Goal: Transaction & Acquisition: Purchase product/service

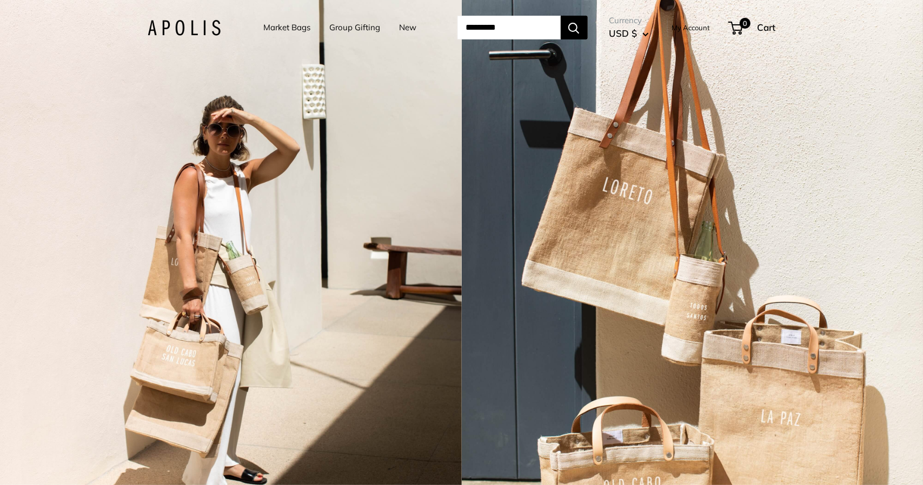
click at [271, 28] on link "Market Bags" at bounding box center [287, 27] width 47 height 15
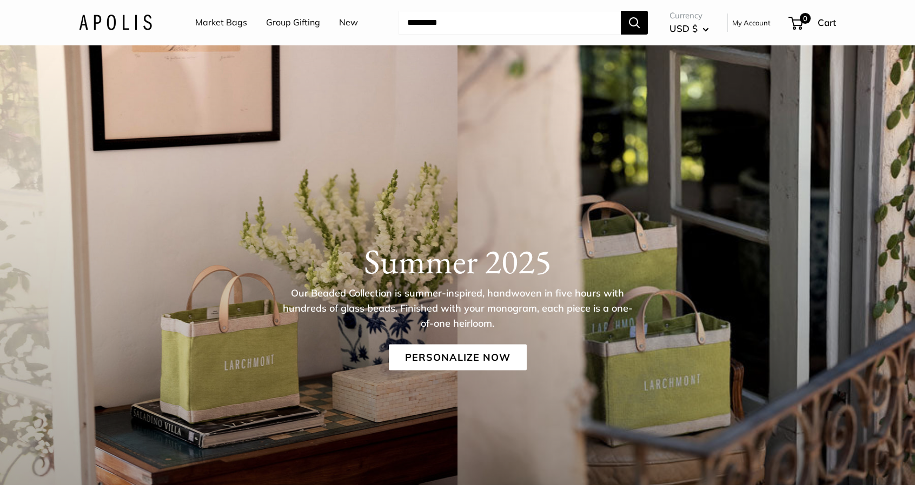
click at [1, 409] on div "Summer 2025 Our Beaded Collection is summer-inspired, handwoven in five hours w…" at bounding box center [457, 330] width 915 height 570
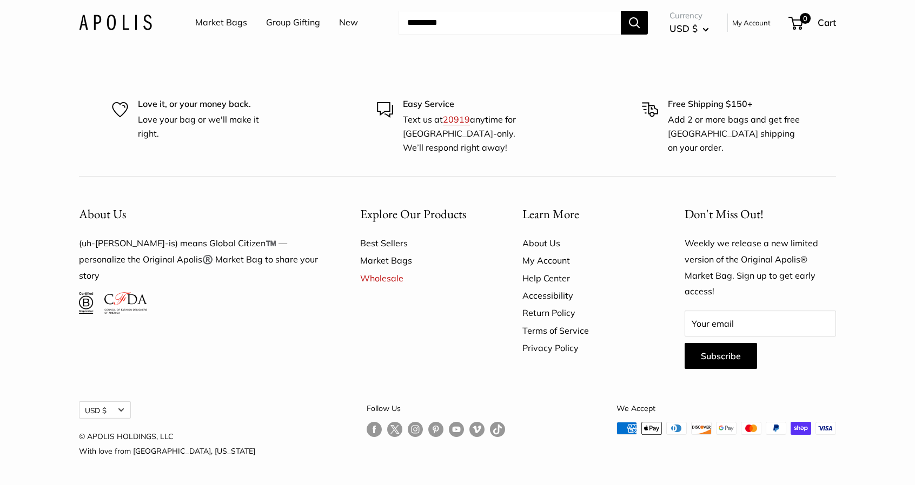
scroll to position [3081, 0]
click at [222, 25] on link "Market Bags" at bounding box center [221, 23] width 52 height 16
click at [125, 25] on img at bounding box center [115, 23] width 73 height 16
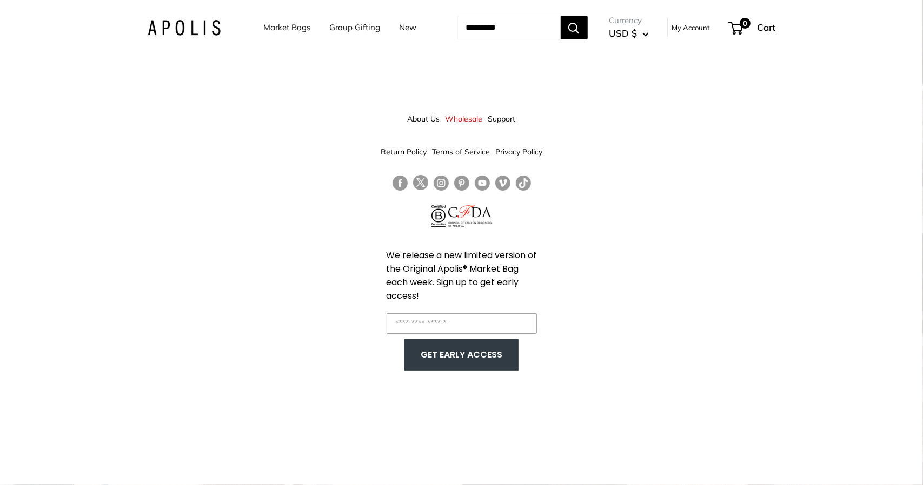
click at [403, 29] on link "New" at bounding box center [407, 27] width 17 height 15
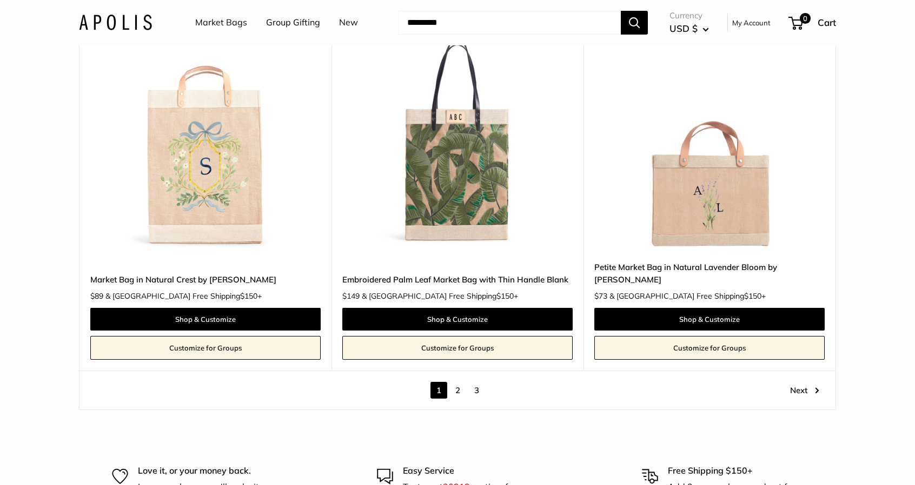
scroll to position [5999, 0]
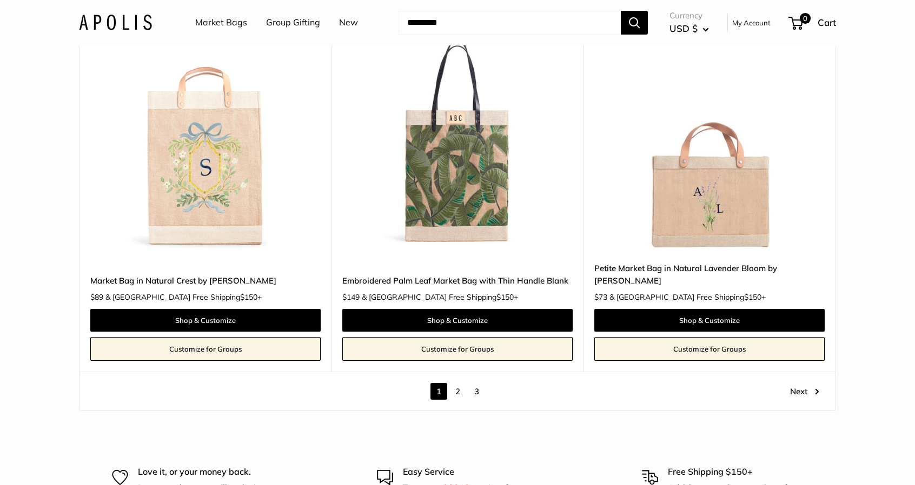
click at [451, 388] on link "2" at bounding box center [457, 391] width 17 height 17
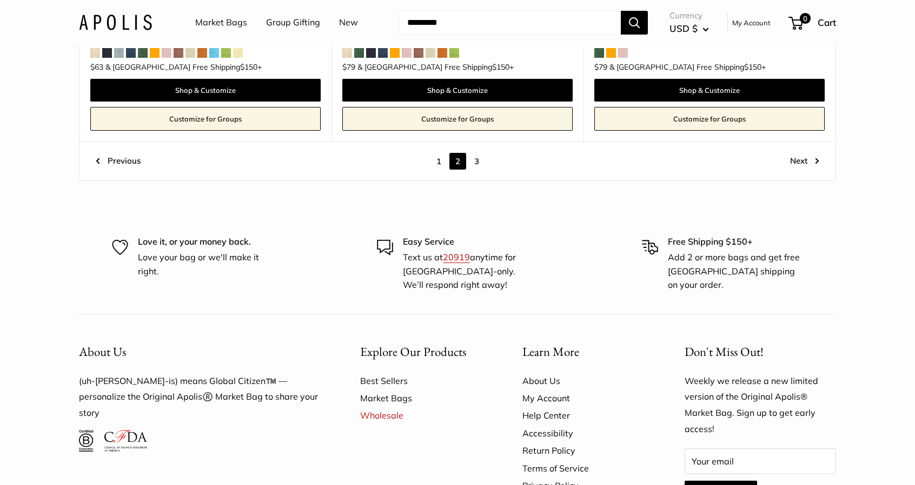
scroll to position [6097, 0]
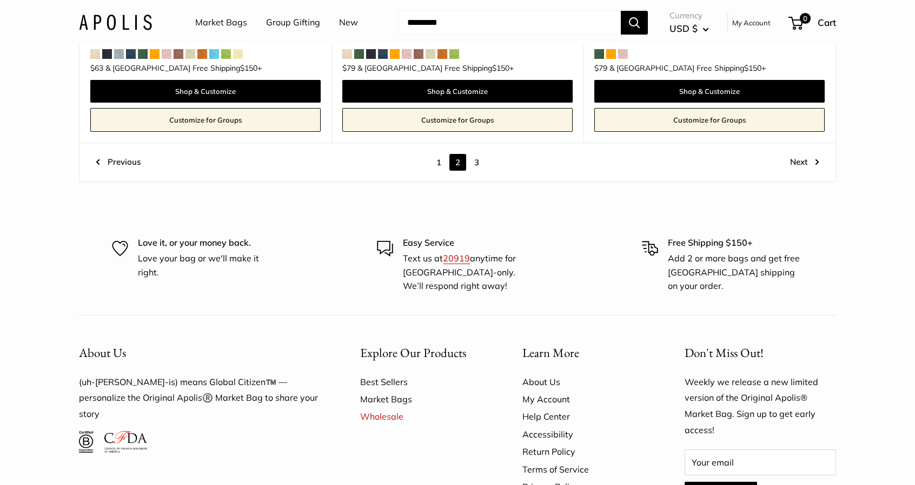
click at [473, 154] on link "3" at bounding box center [476, 162] width 17 height 17
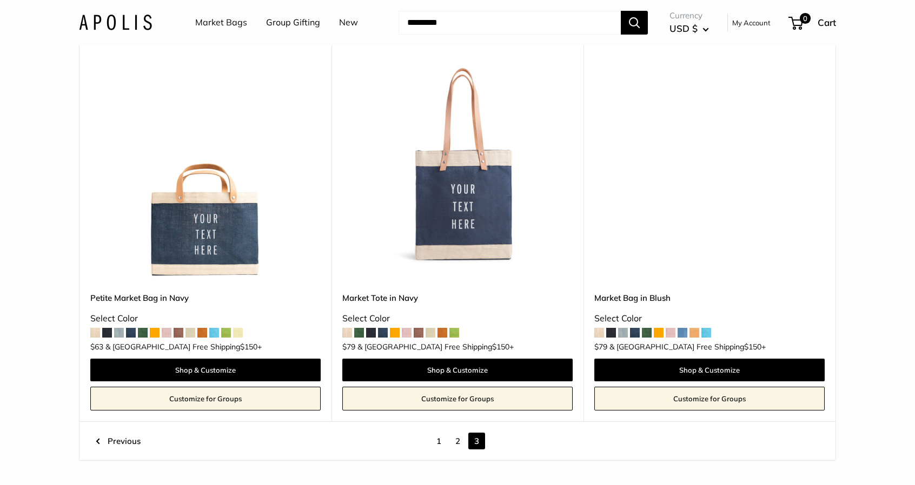
scroll to position [13, 0]
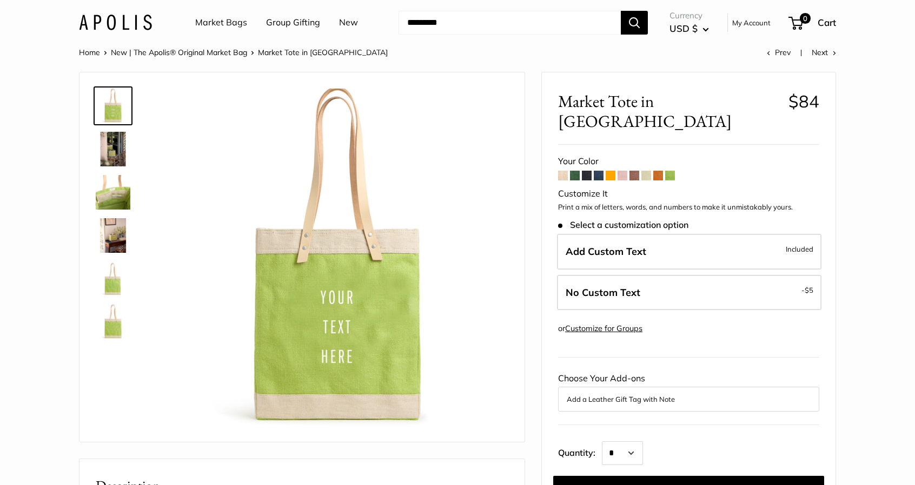
click at [563, 171] on span at bounding box center [563, 176] width 10 height 10
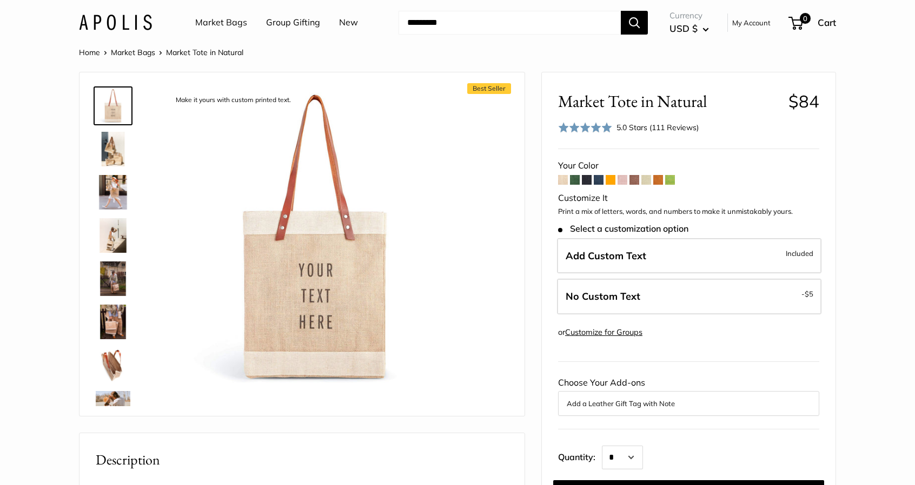
click at [104, 143] on img at bounding box center [113, 149] width 35 height 35
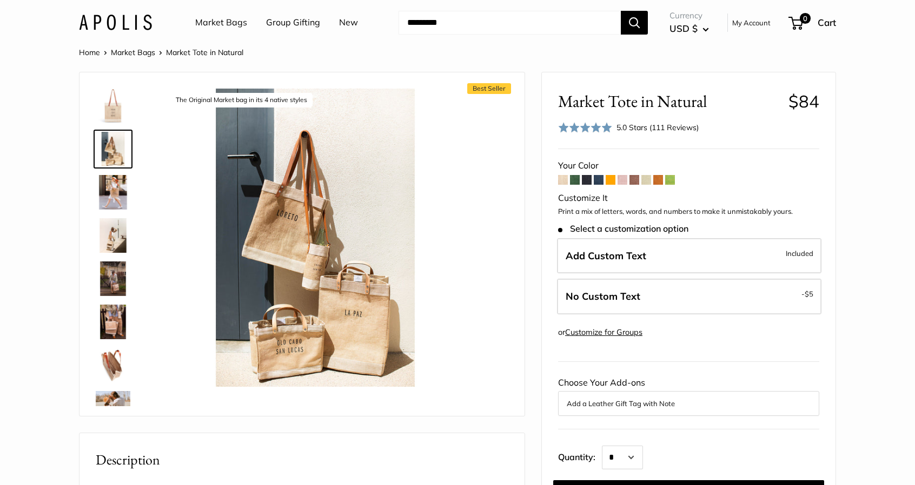
click at [114, 191] on img at bounding box center [113, 192] width 35 height 35
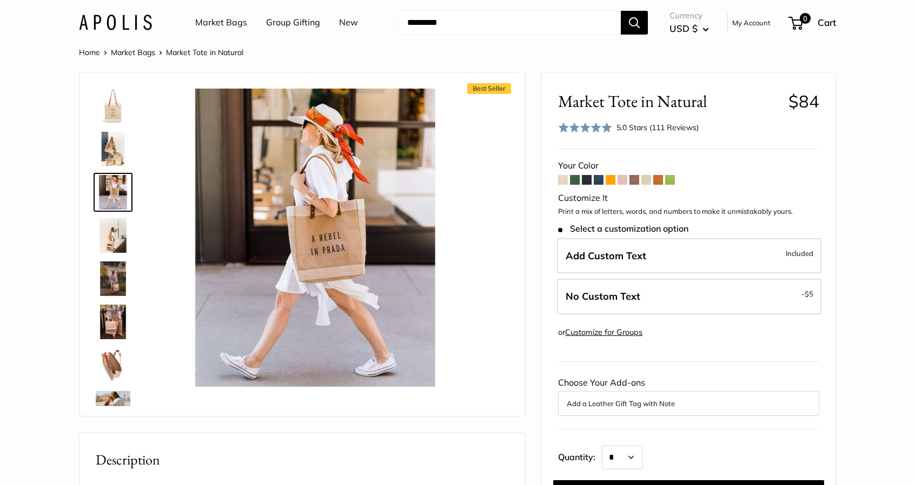
click at [108, 233] on img at bounding box center [113, 235] width 35 height 35
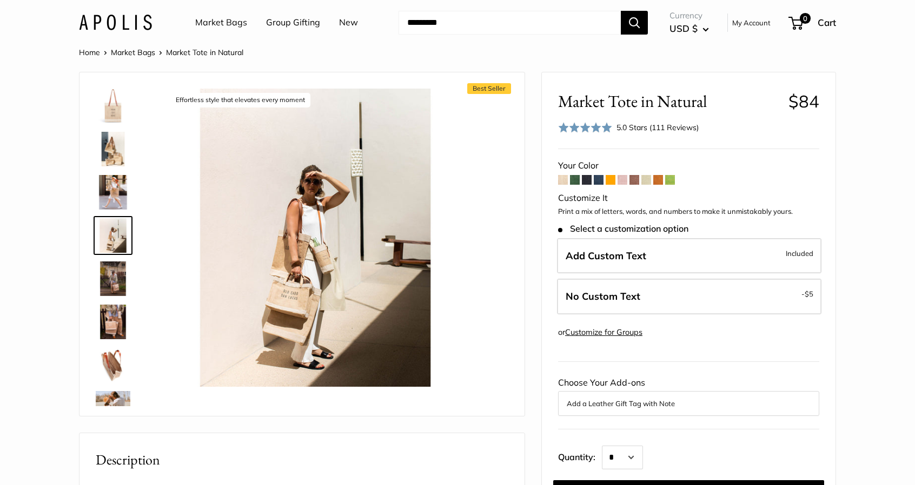
click at [111, 266] on img at bounding box center [113, 279] width 35 height 35
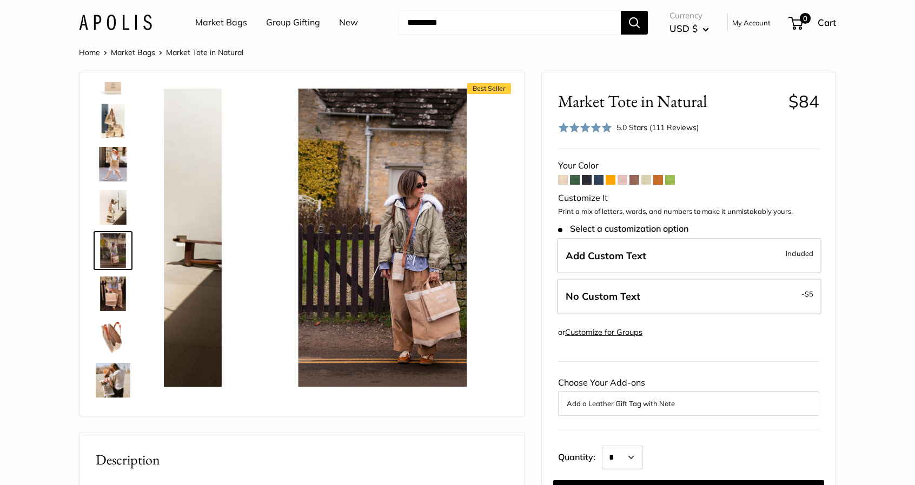
scroll to position [34, 0]
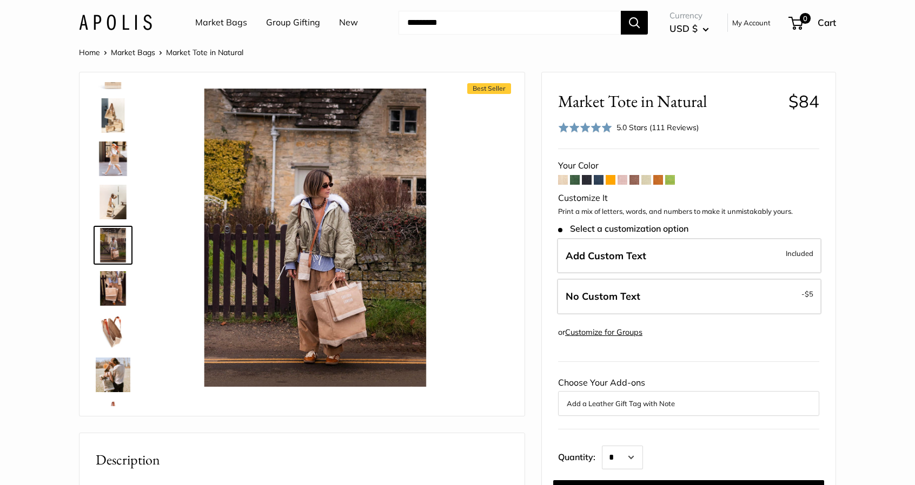
click at [111, 288] on img at bounding box center [113, 288] width 35 height 35
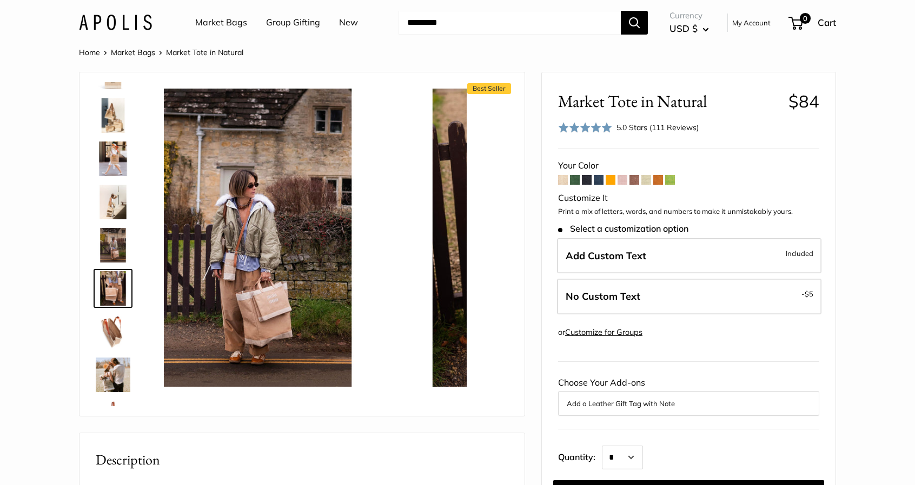
scroll to position [77, 0]
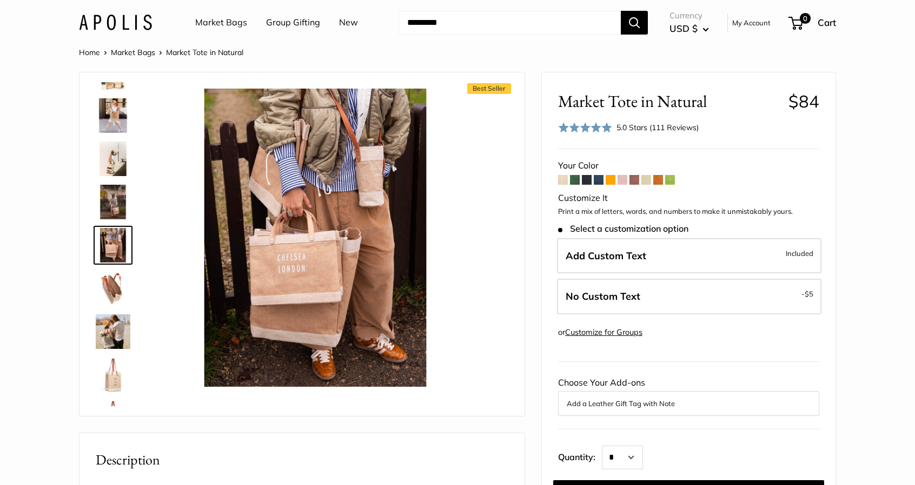
click at [105, 278] on img at bounding box center [113, 288] width 35 height 35
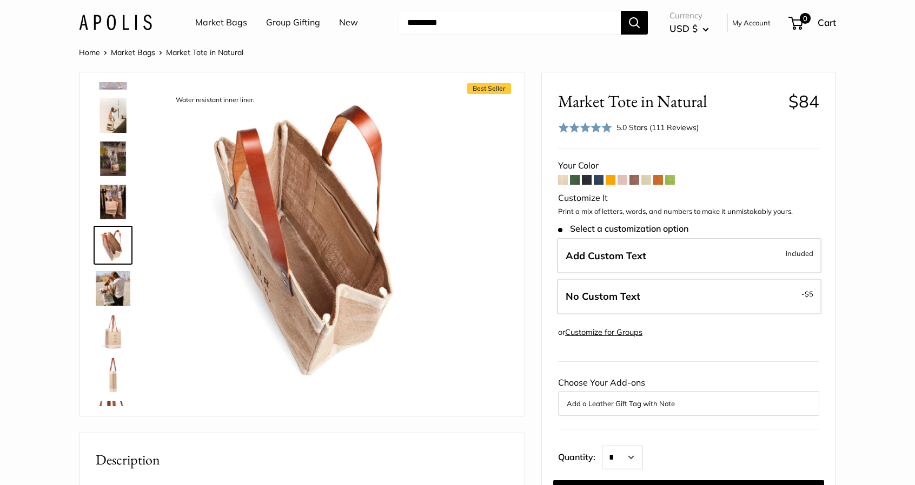
click at [105, 278] on img at bounding box center [113, 288] width 35 height 35
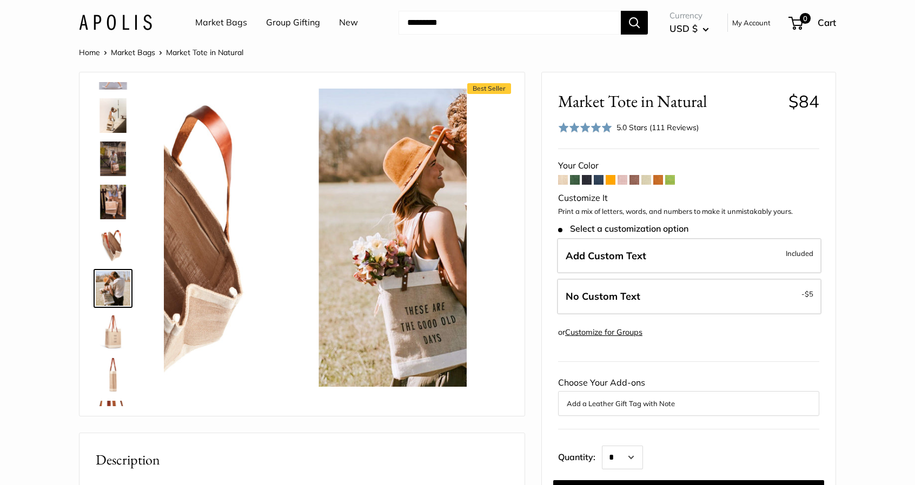
scroll to position [163, 0]
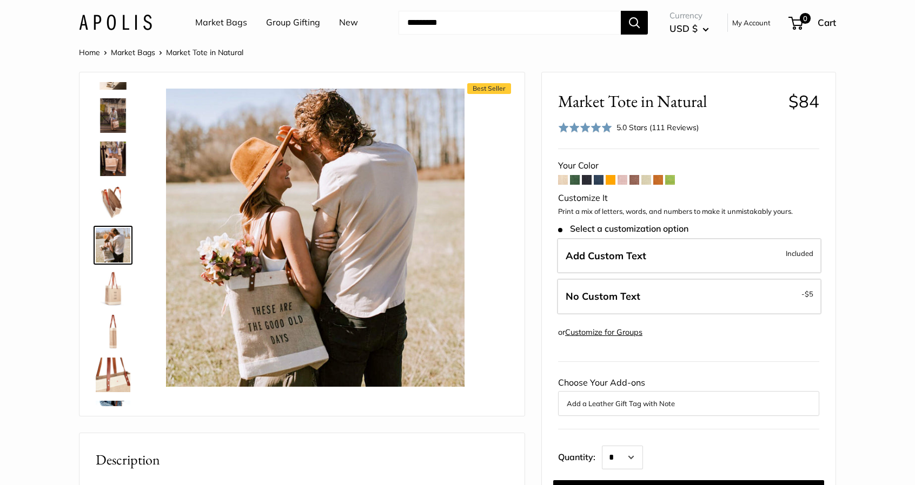
click at [108, 291] on img at bounding box center [113, 288] width 35 height 35
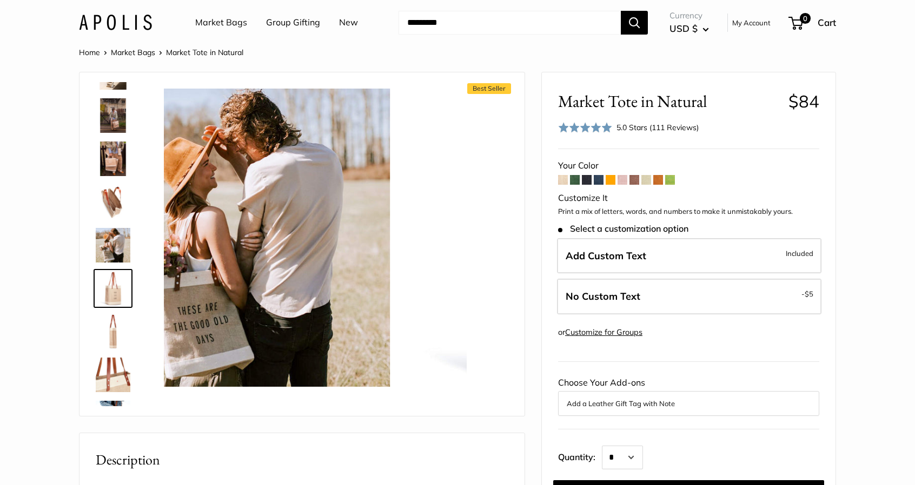
scroll to position [206, 0]
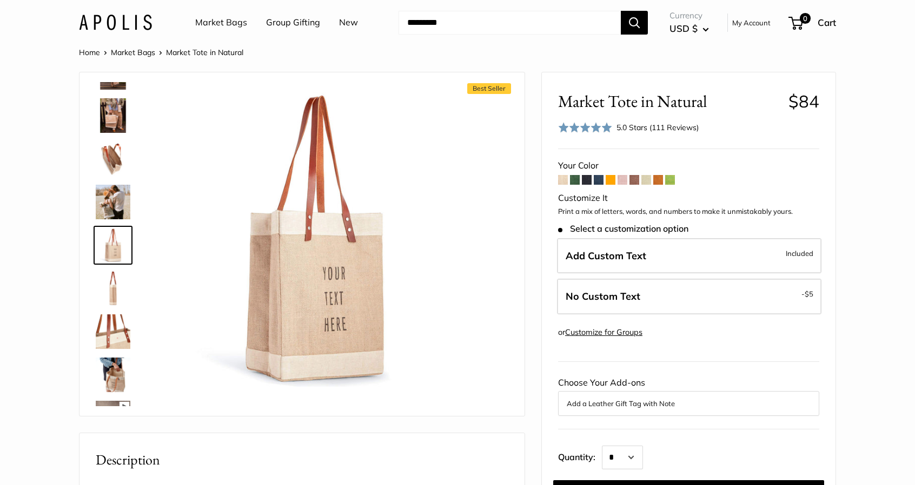
click at [115, 291] on img at bounding box center [113, 288] width 35 height 35
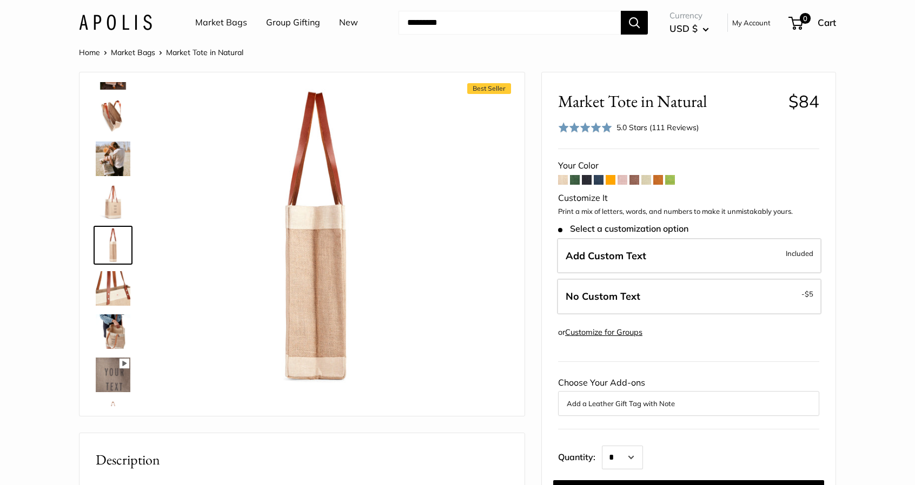
click at [115, 291] on img at bounding box center [113, 288] width 35 height 35
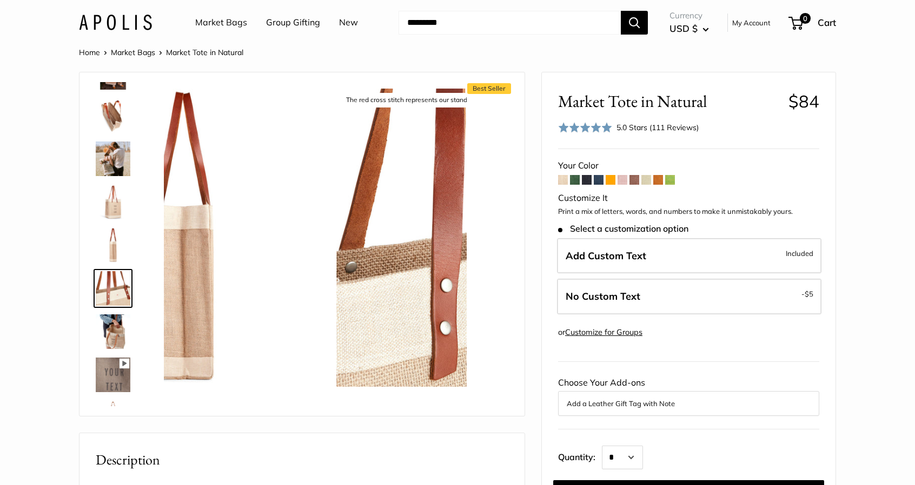
scroll to position [293, 0]
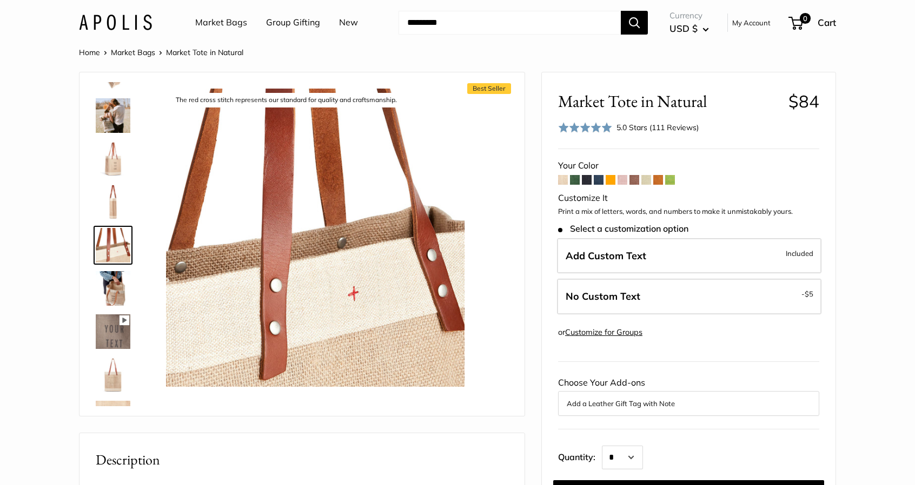
click at [113, 288] on img at bounding box center [113, 288] width 35 height 35
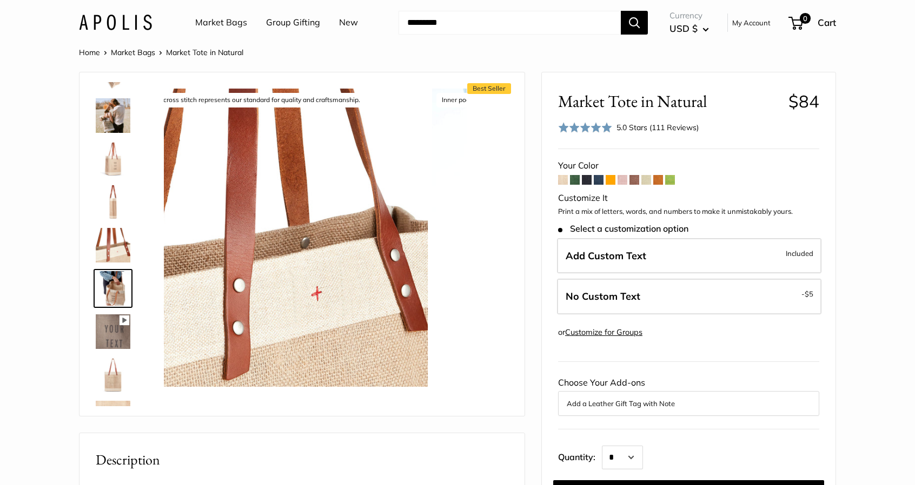
scroll to position [336, 0]
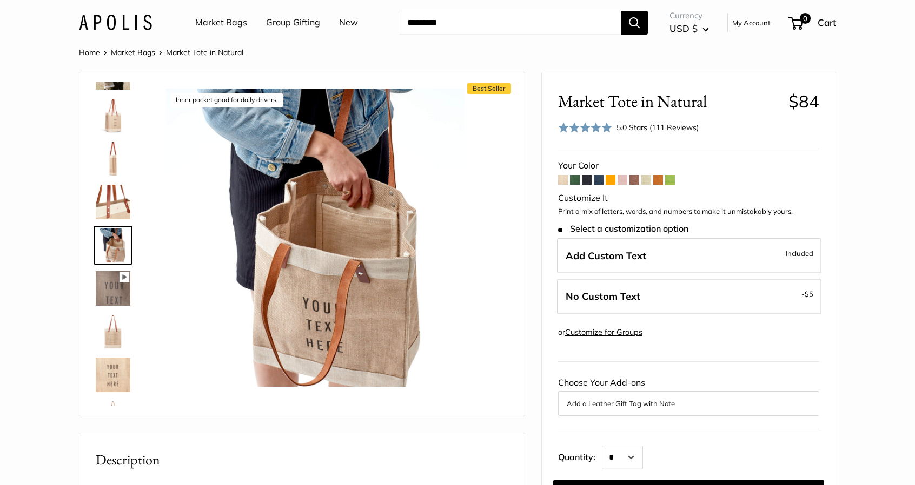
click at [113, 288] on img at bounding box center [113, 288] width 35 height 35
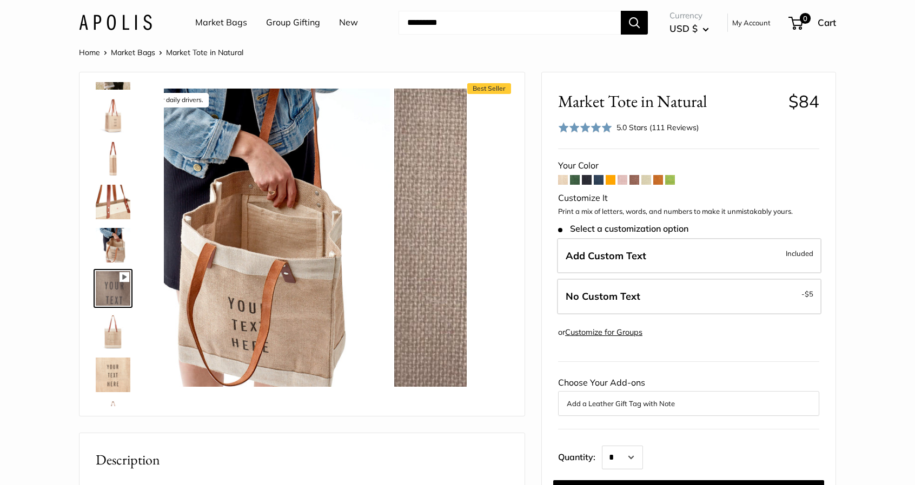
scroll to position [379, 0]
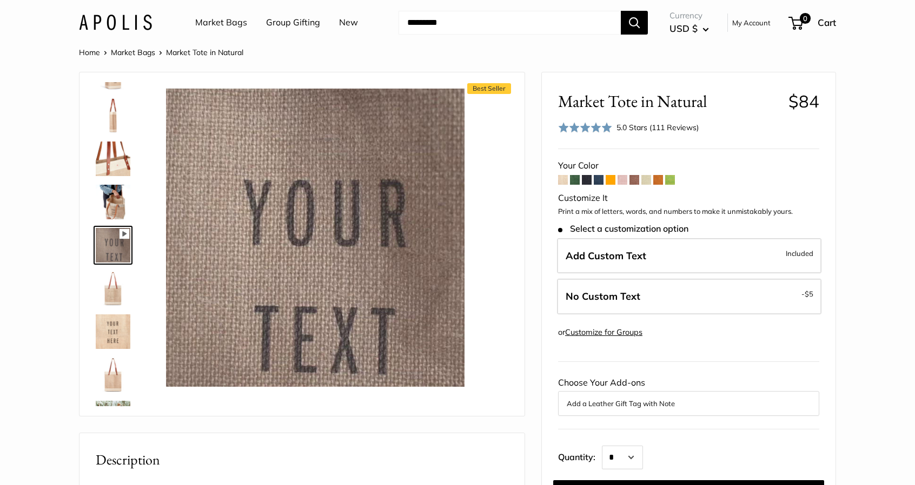
click at [109, 291] on img at bounding box center [113, 288] width 35 height 35
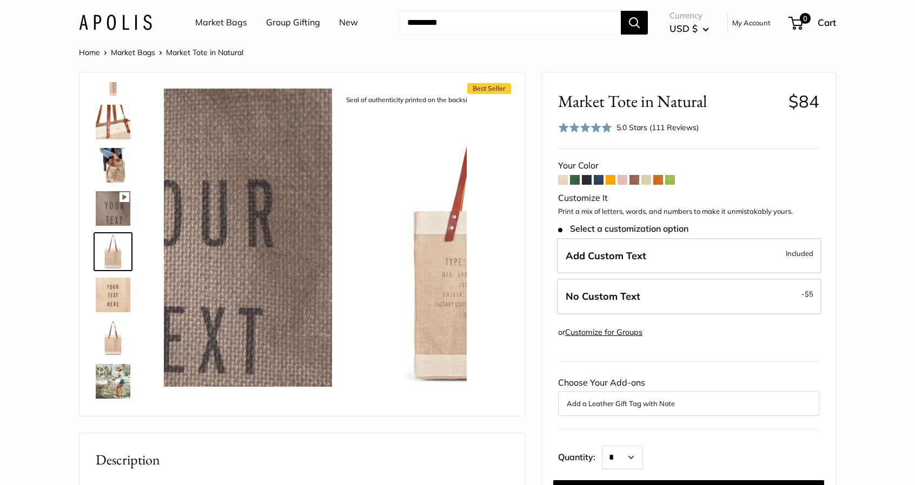
scroll to position [423, 0]
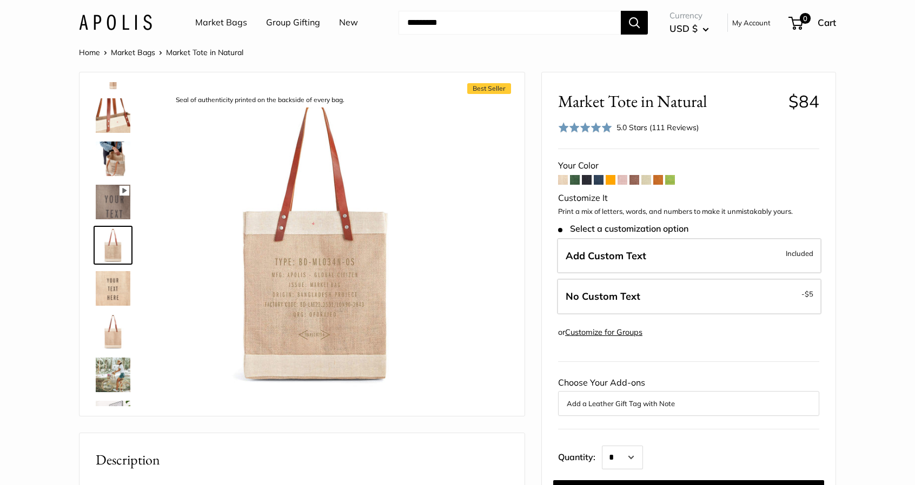
type input "***"
click at [104, 377] on img at bounding box center [113, 375] width 35 height 35
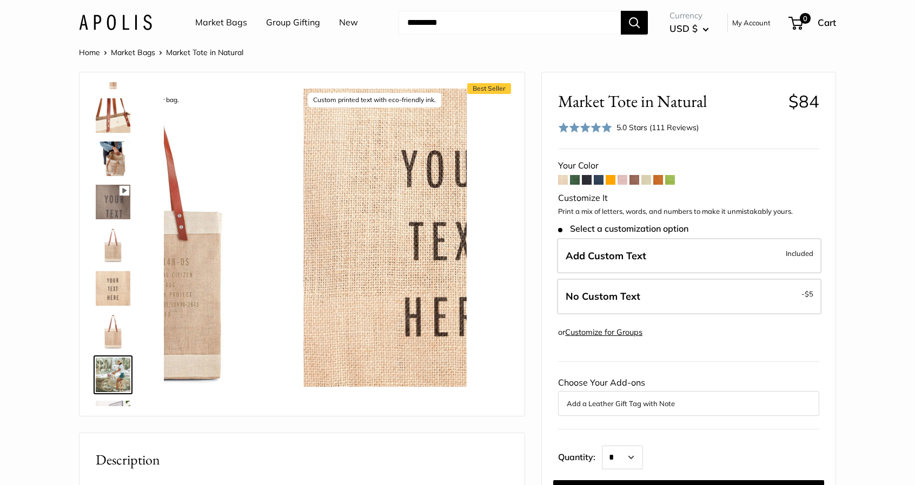
scroll to position [458, 0]
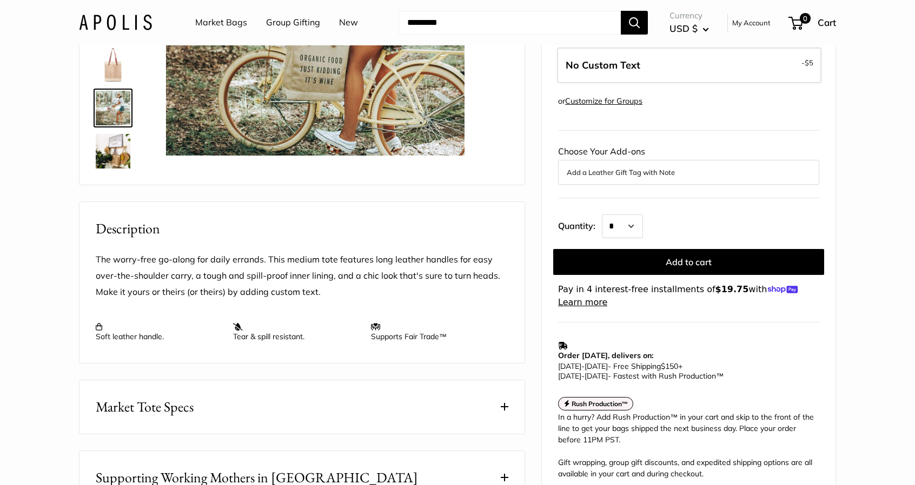
click at [524, 185] on div "Best Seller Make it yours with custom printed text. The Original Market bag in …" at bounding box center [301, 13] width 445 height 344
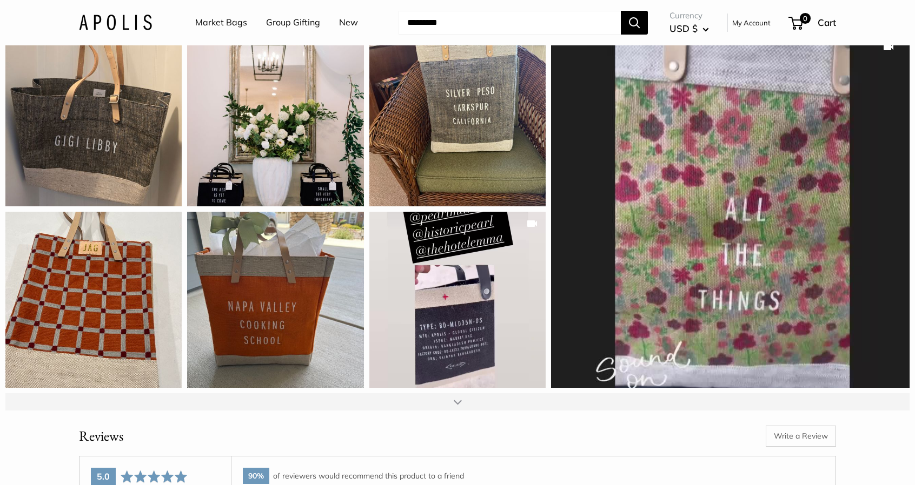
scroll to position [1400, 0]
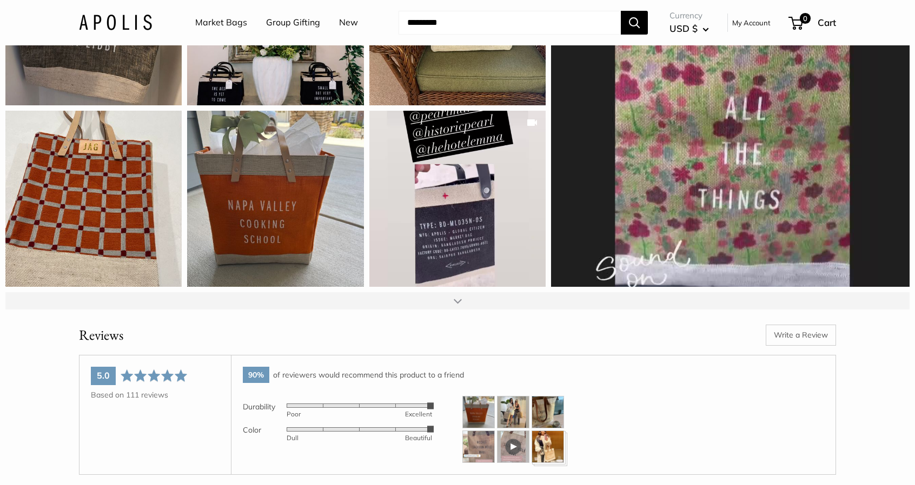
click at [461, 305] on div at bounding box center [457, 301] width 8 height 9
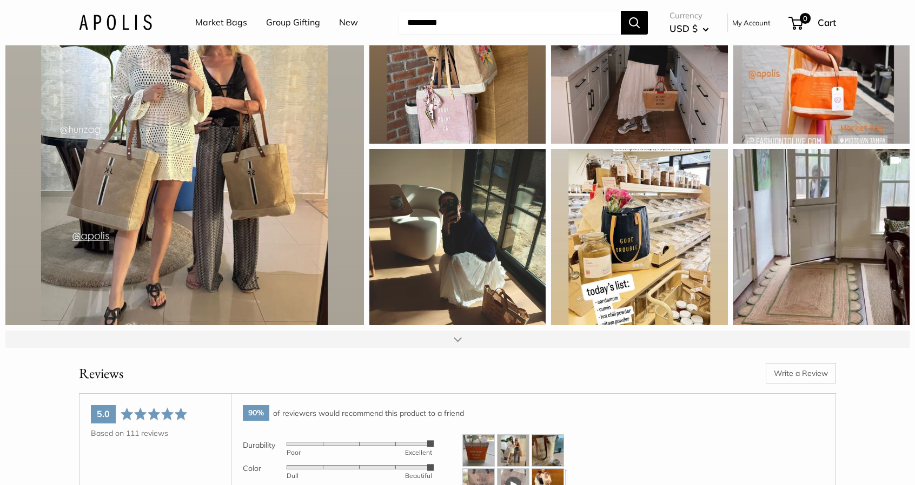
scroll to position [1726, 0]
click at [456, 343] on div at bounding box center [457, 339] width 8 height 9
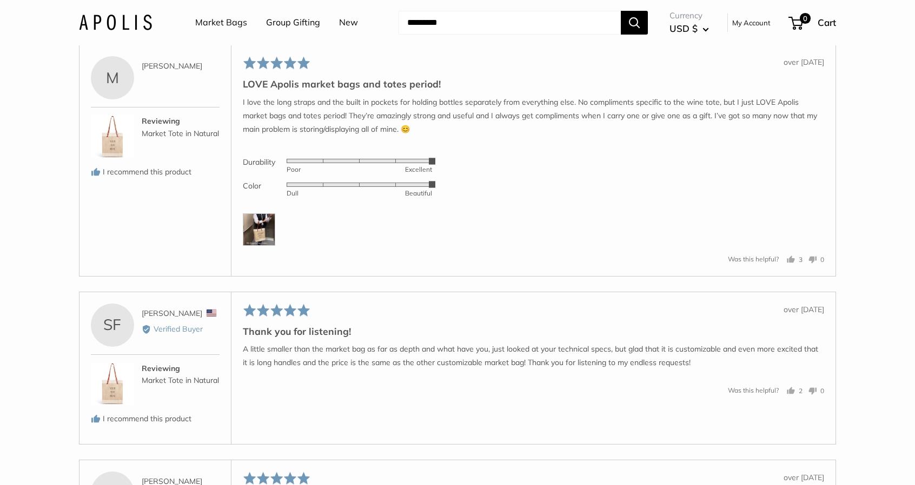
scroll to position [2943, 0]
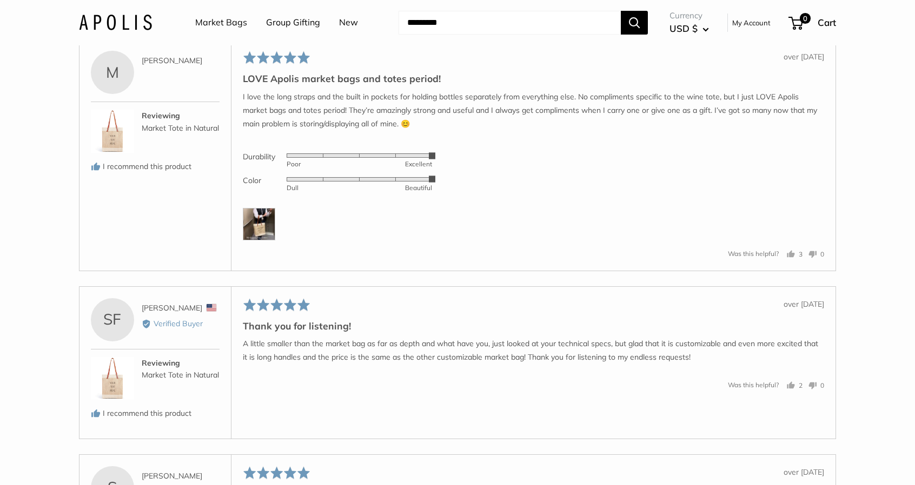
click at [248, 224] on img at bounding box center [259, 224] width 32 height 32
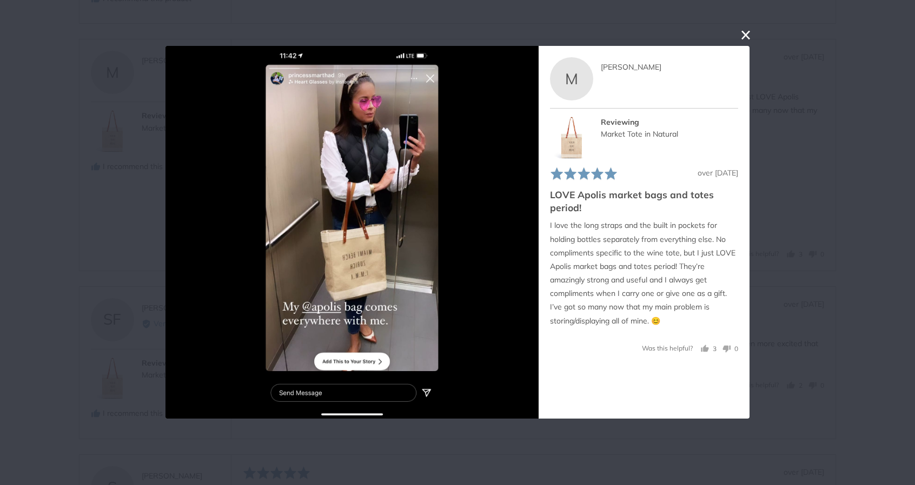
click at [745, 33] on button "close this modal window" at bounding box center [745, 35] width 13 height 13
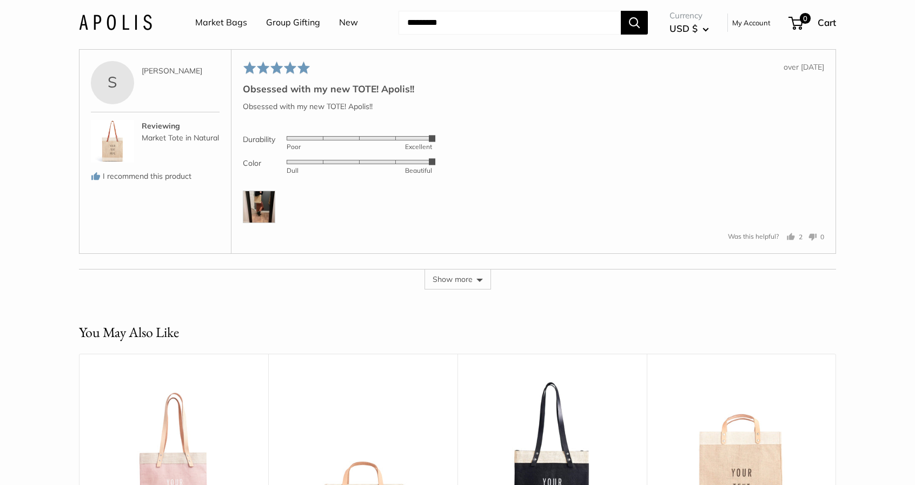
scroll to position [3358, 0]
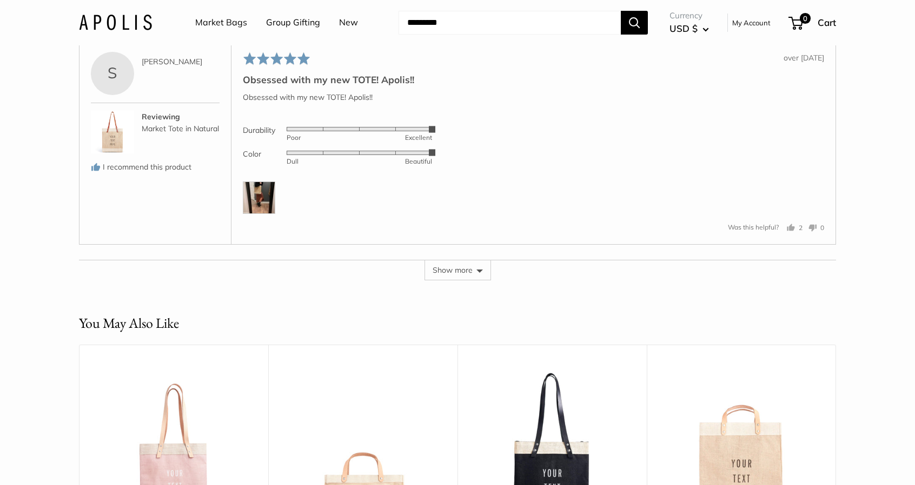
click at [464, 279] on button "Show more" at bounding box center [457, 270] width 66 height 21
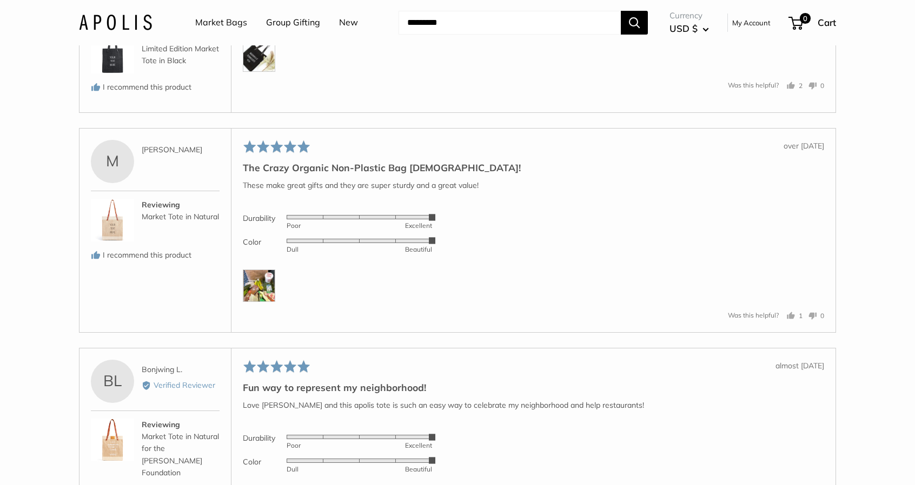
scroll to position [3658, 0]
click at [257, 287] on img at bounding box center [259, 285] width 32 height 32
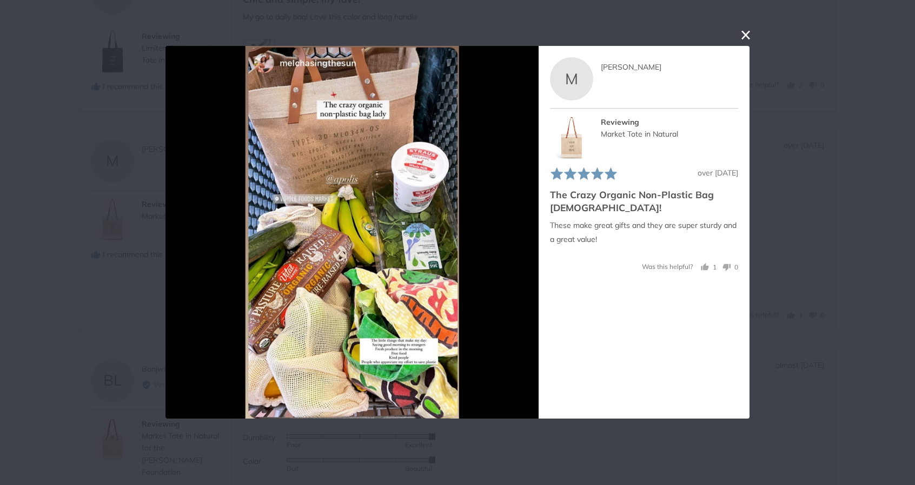
click at [742, 35] on button "close this modal window" at bounding box center [745, 35] width 13 height 13
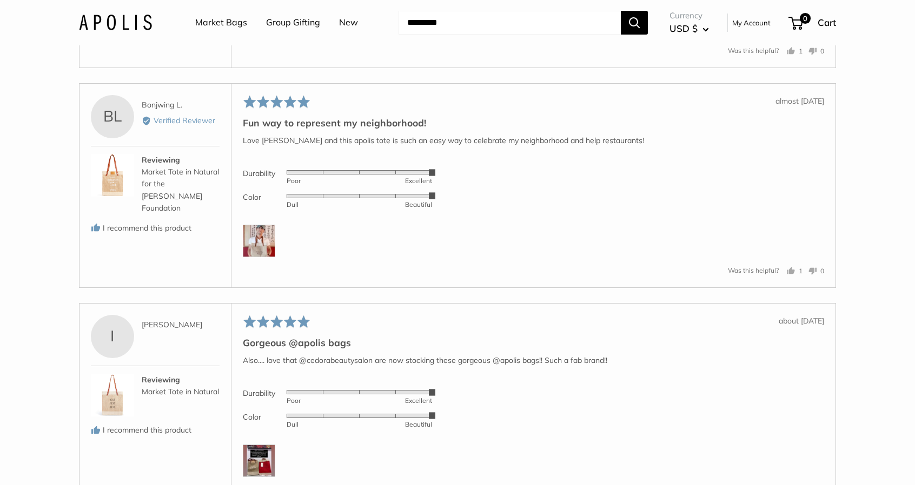
scroll to position [3961, 0]
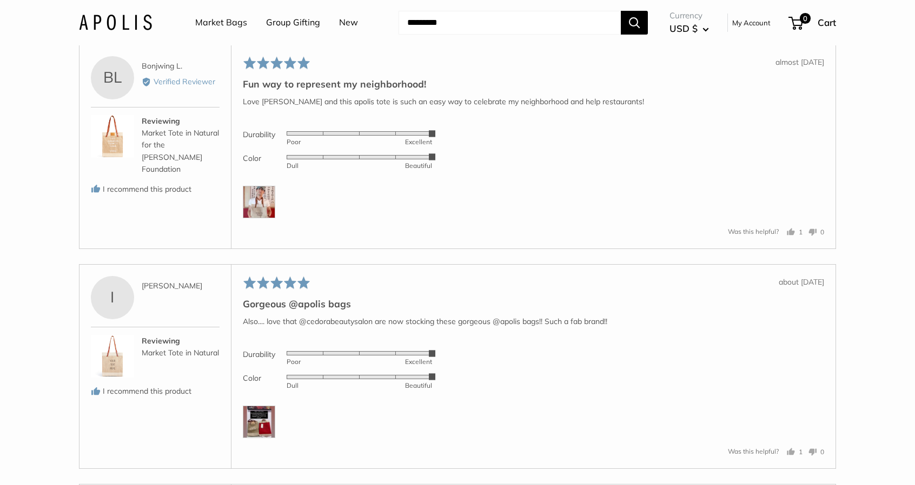
click at [257, 214] on img at bounding box center [259, 202] width 32 height 32
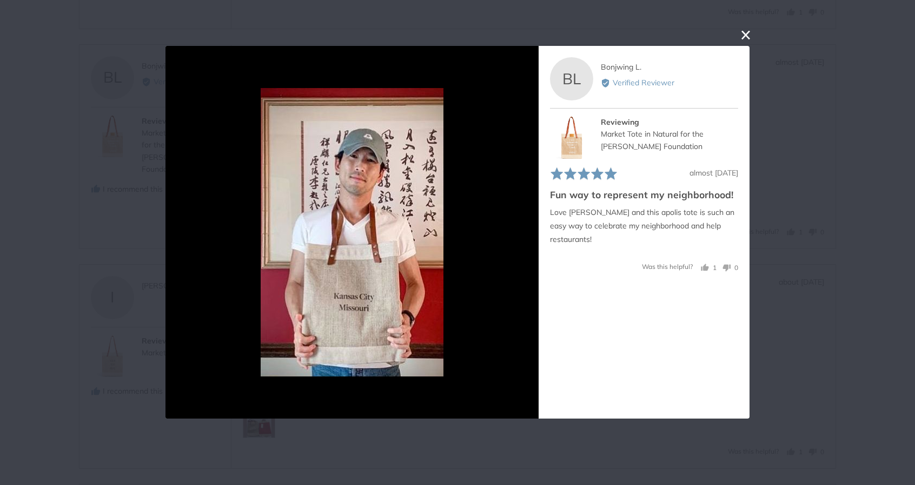
click at [745, 36] on button "close this modal window" at bounding box center [745, 35] width 13 height 13
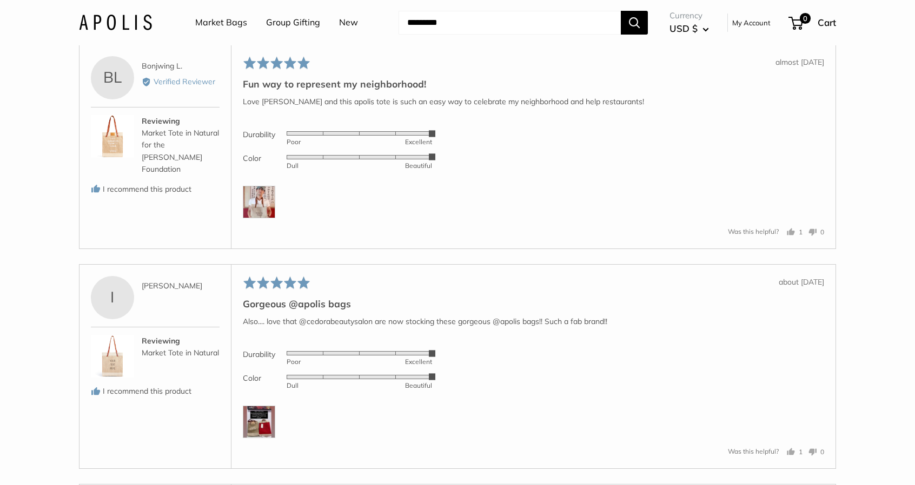
click at [255, 430] on img at bounding box center [259, 422] width 32 height 32
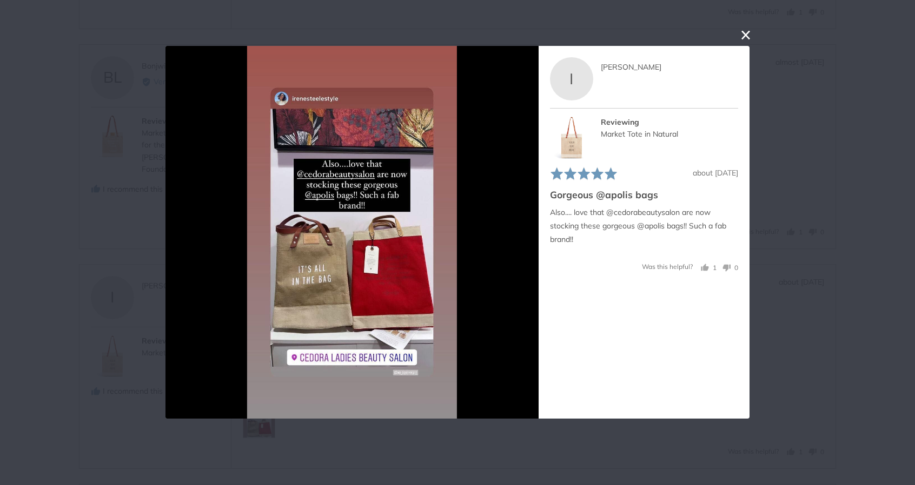
click at [590, 104] on div "I Irene Reviewed by Irene" at bounding box center [644, 82] width 188 height 51
click at [744, 41] on button "close this modal window" at bounding box center [745, 35] width 13 height 13
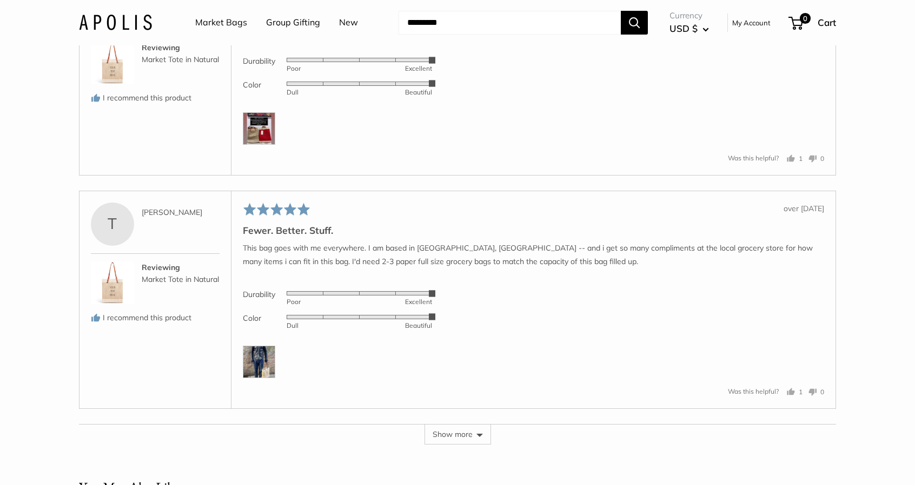
scroll to position [4279, 0]
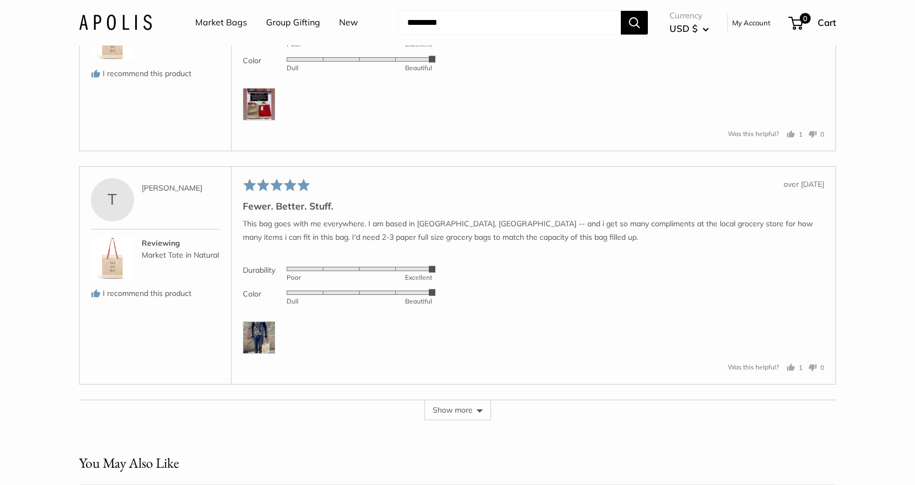
click at [256, 346] on img at bounding box center [259, 338] width 32 height 32
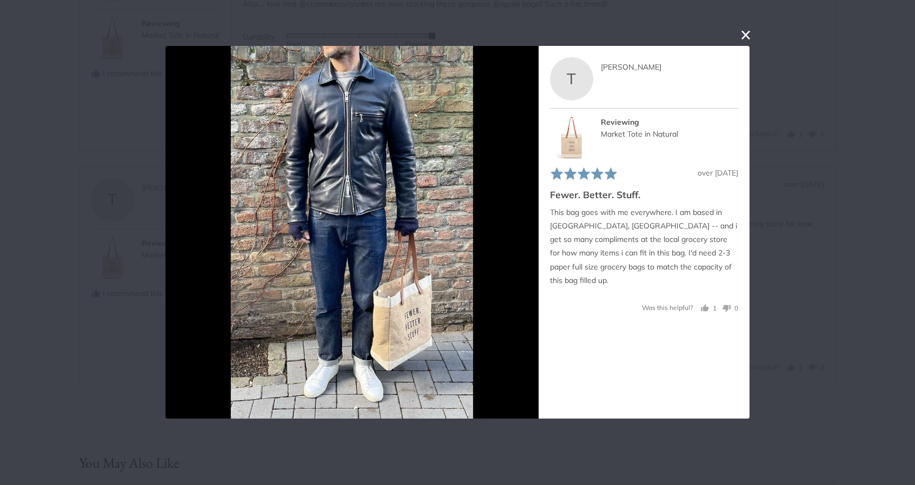
click at [742, 32] on button "close this modal window" at bounding box center [745, 35] width 13 height 13
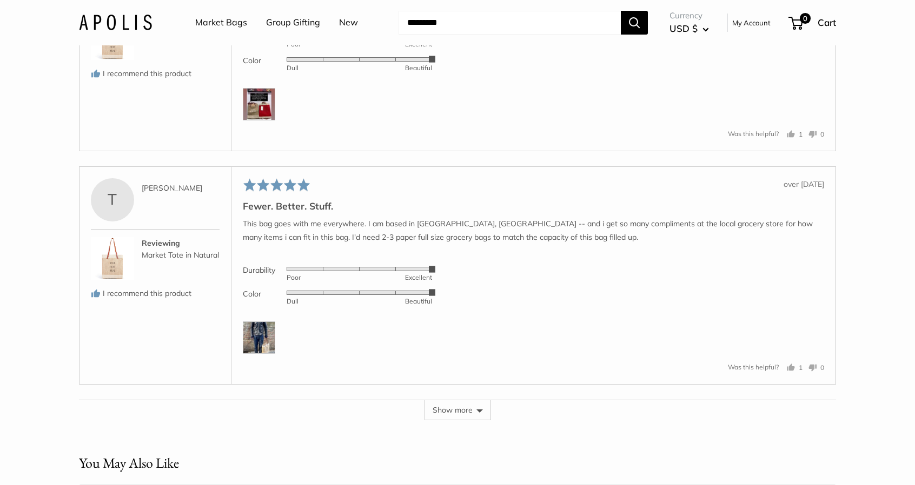
click at [459, 419] on button "Show more" at bounding box center [457, 410] width 66 height 21
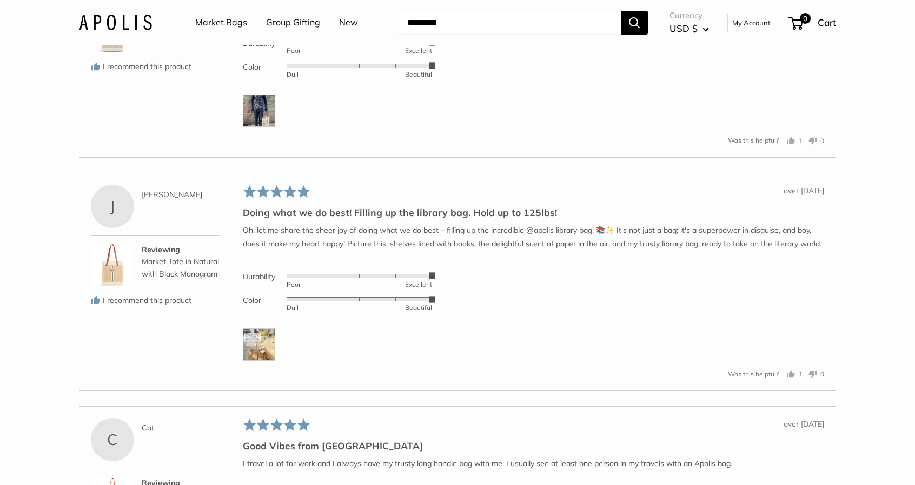
scroll to position [4508, 0]
click at [253, 359] on img at bounding box center [259, 343] width 32 height 32
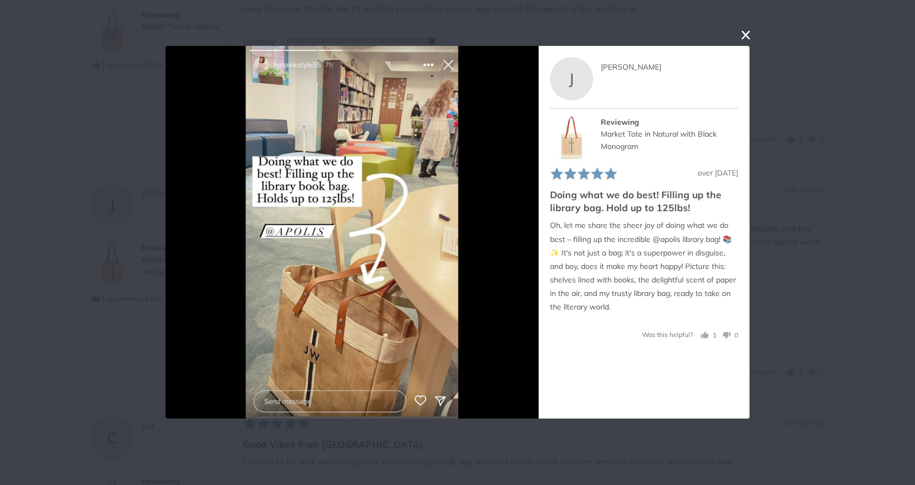
click at [747, 36] on button "close this modal window" at bounding box center [745, 35] width 13 height 13
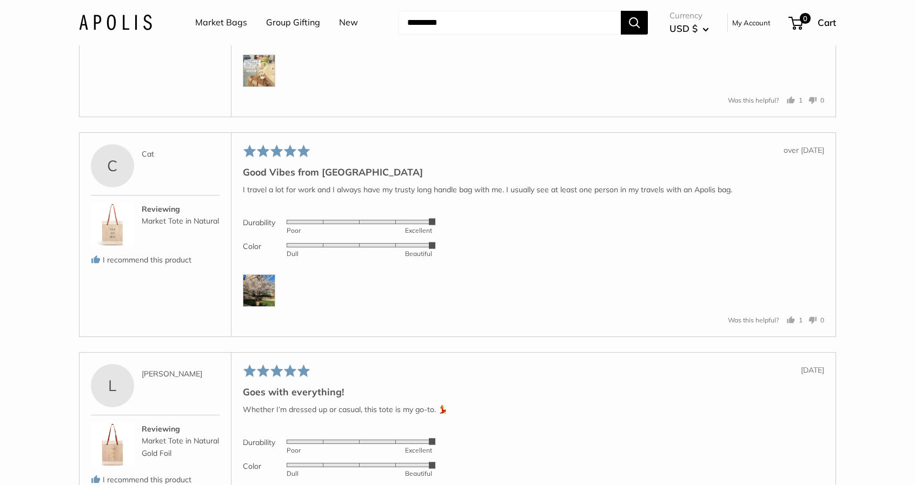
scroll to position [4786, 0]
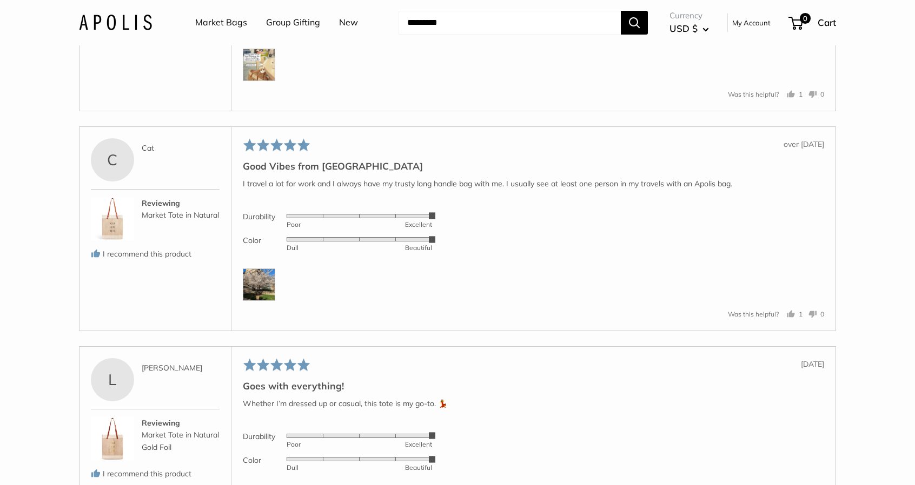
click at [254, 301] on img at bounding box center [259, 285] width 32 height 32
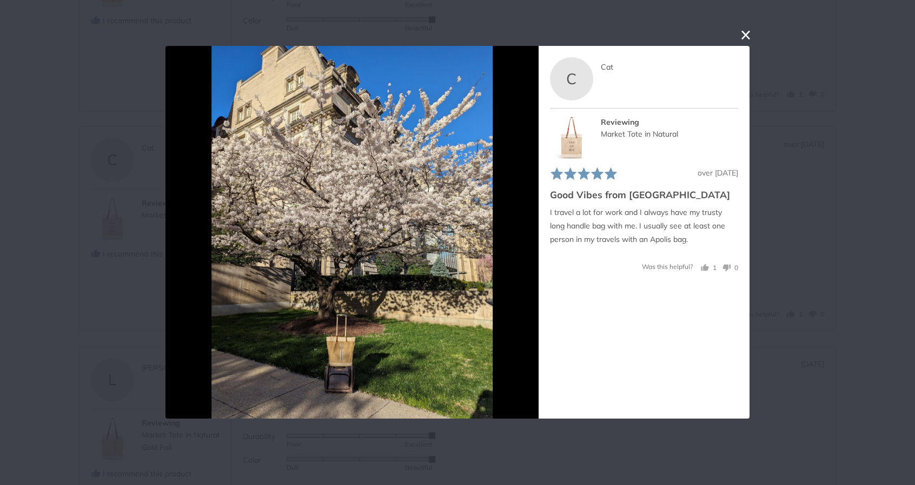
click at [743, 33] on button "close this modal window" at bounding box center [745, 35] width 13 height 13
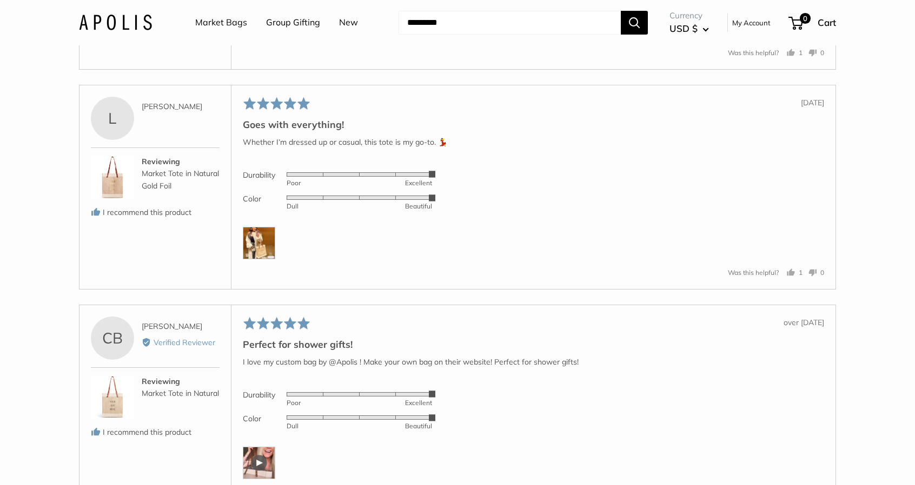
scroll to position [5048, 0]
click at [262, 259] on img at bounding box center [259, 242] width 32 height 32
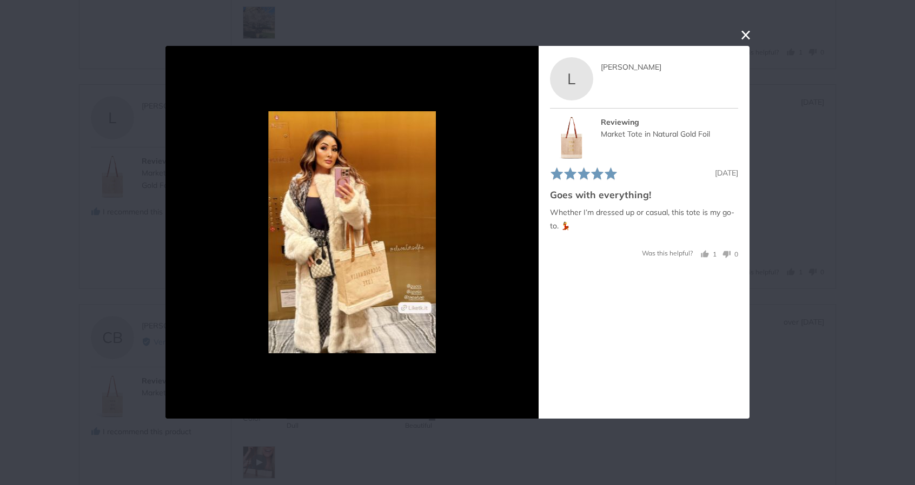
click at [744, 32] on button "close this modal window" at bounding box center [745, 35] width 13 height 13
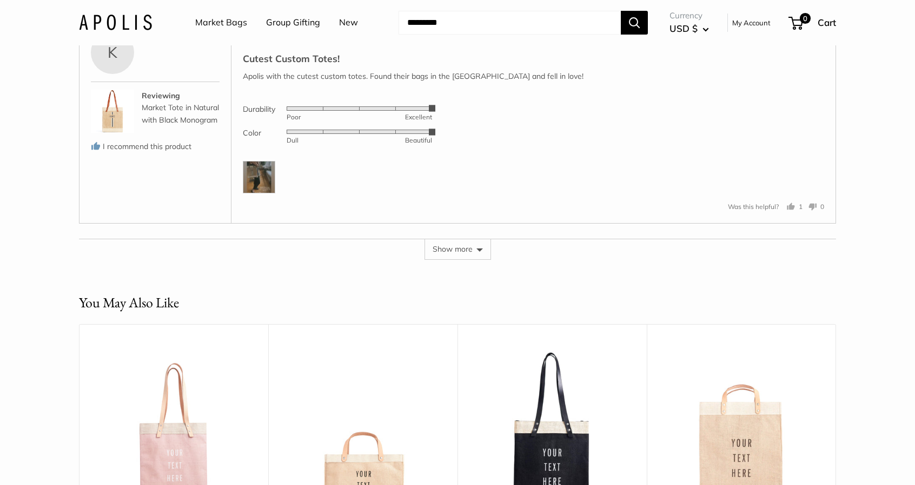
scroll to position [5551, 0]
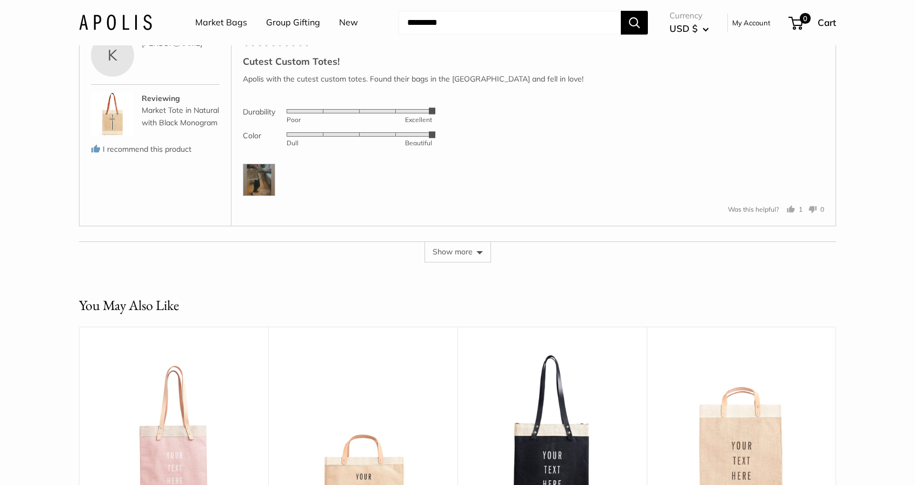
click at [464, 262] on button "Show more" at bounding box center [457, 252] width 66 height 21
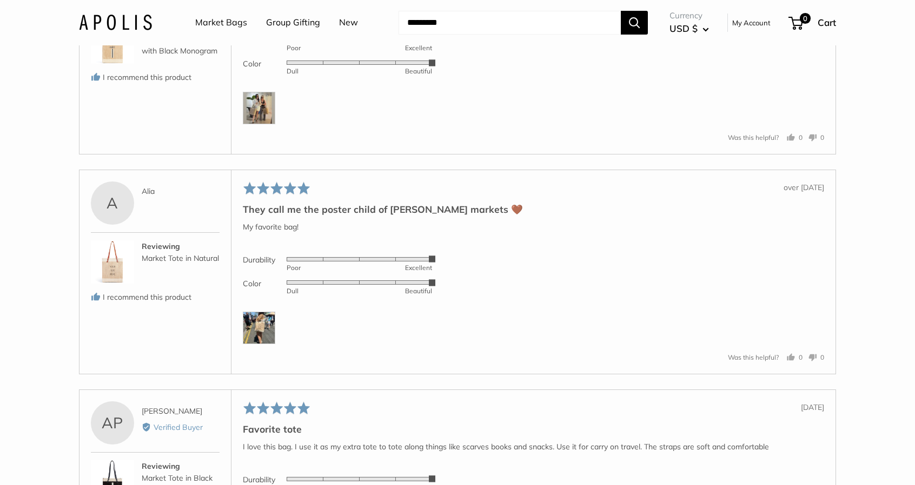
scroll to position [6023, 0]
click at [266, 339] on img at bounding box center [259, 328] width 32 height 32
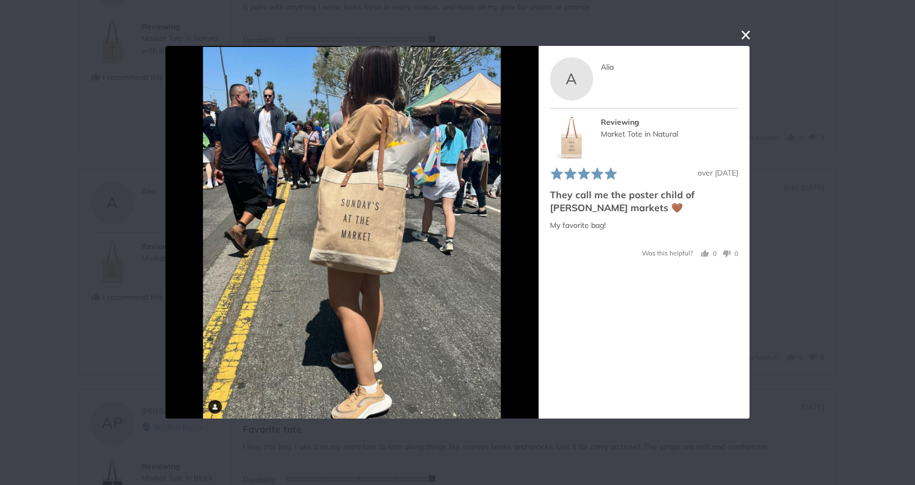
click at [747, 35] on button "close this modal window" at bounding box center [745, 35] width 13 height 13
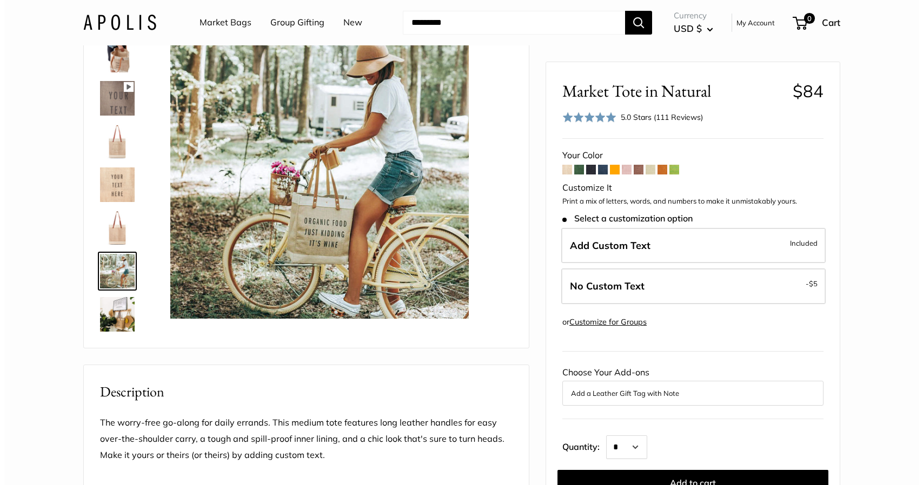
scroll to position [0, 0]
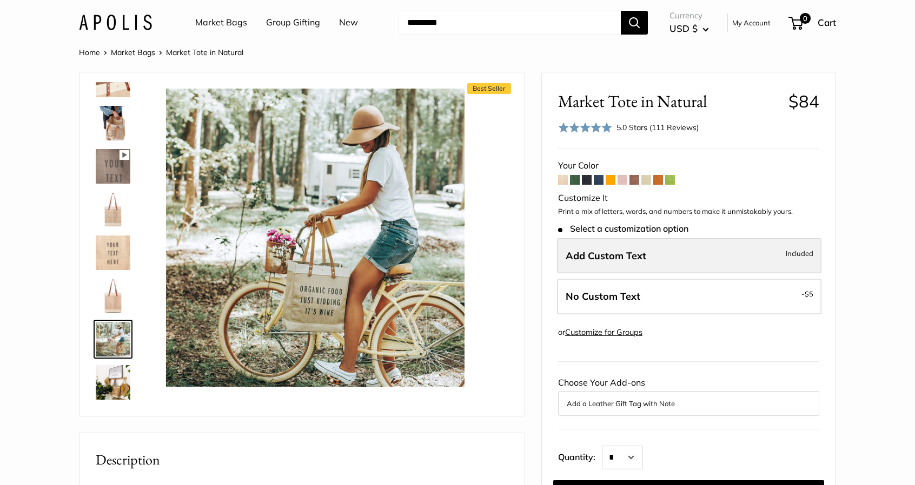
click at [717, 259] on label "Add Custom Text Included" at bounding box center [689, 256] width 264 height 36
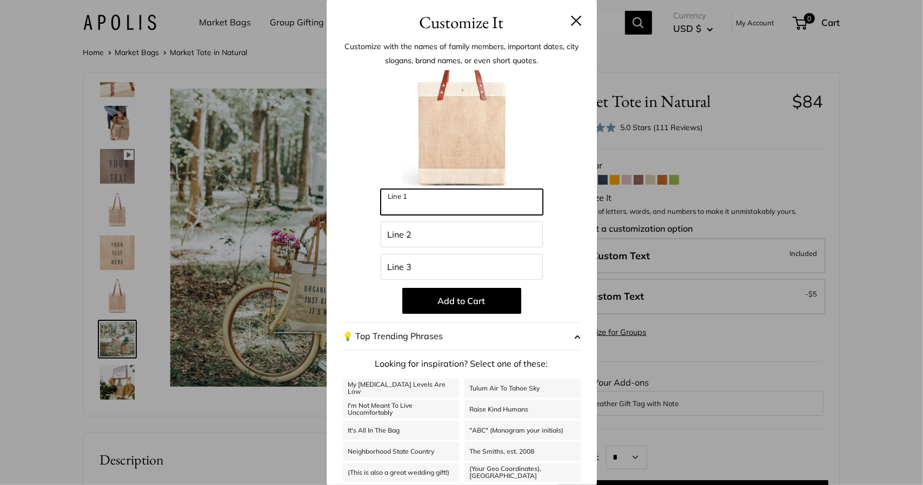
click at [499, 208] on input "Line 1" at bounding box center [462, 202] width 162 height 26
type input "*"
type input "****"
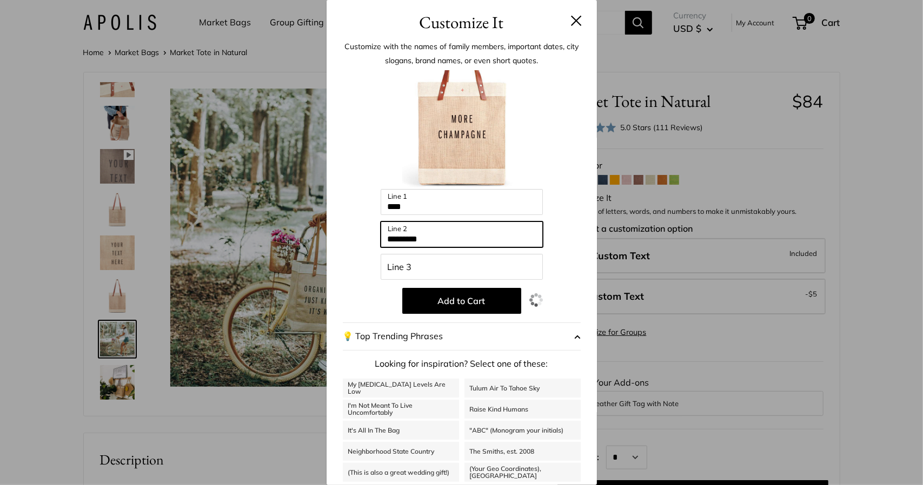
type input "*********"
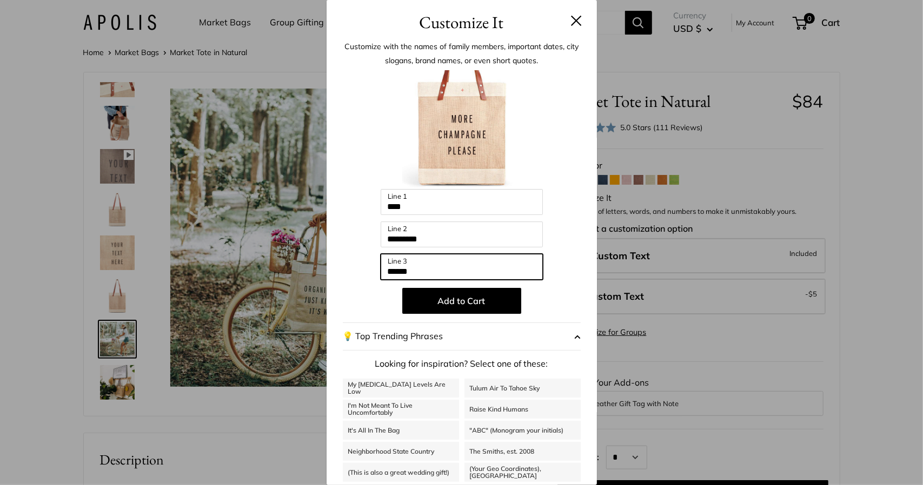
type input "******"
